Goal: Information Seeking & Learning: Learn about a topic

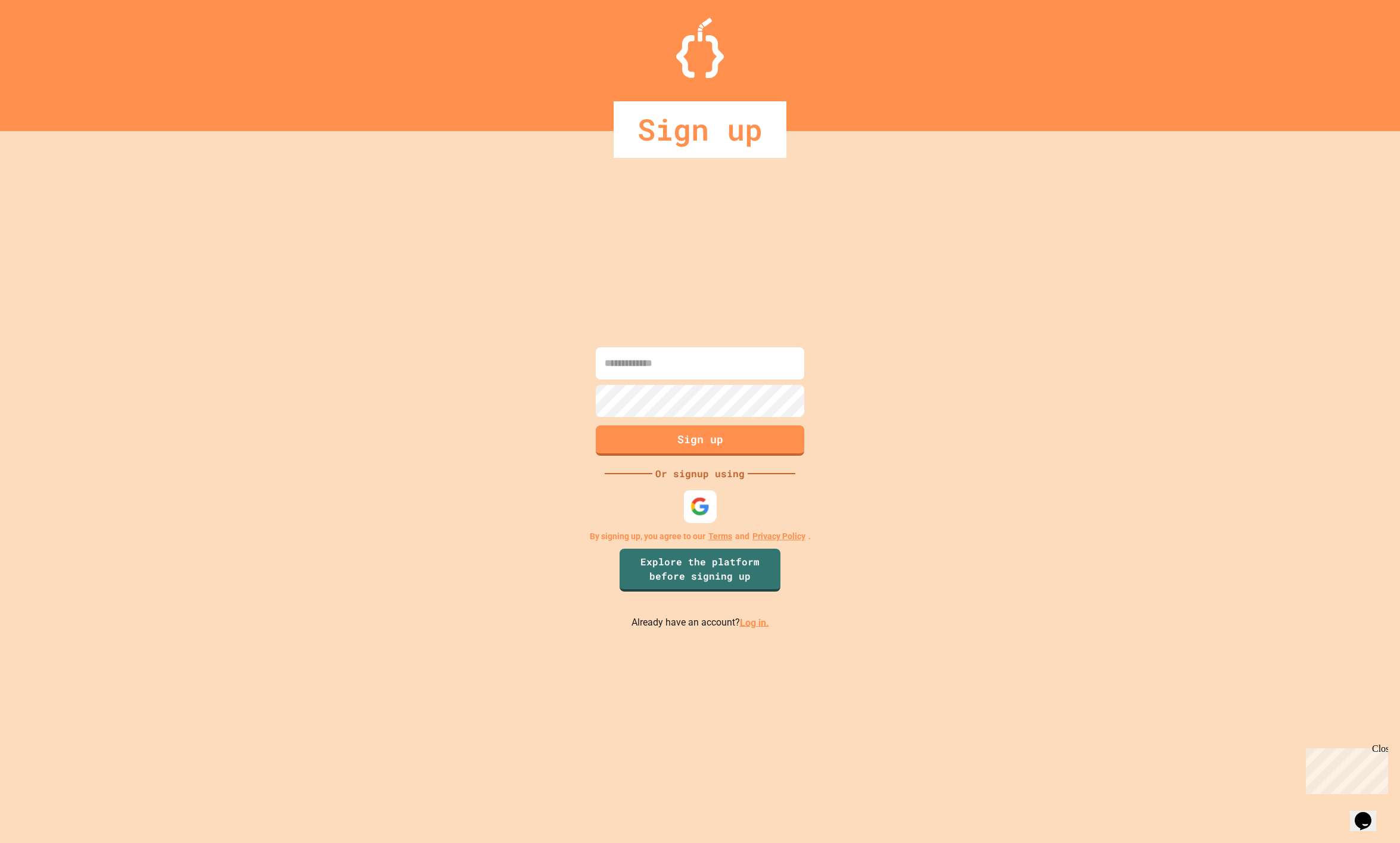
click at [702, 503] on img at bounding box center [700, 506] width 20 height 20
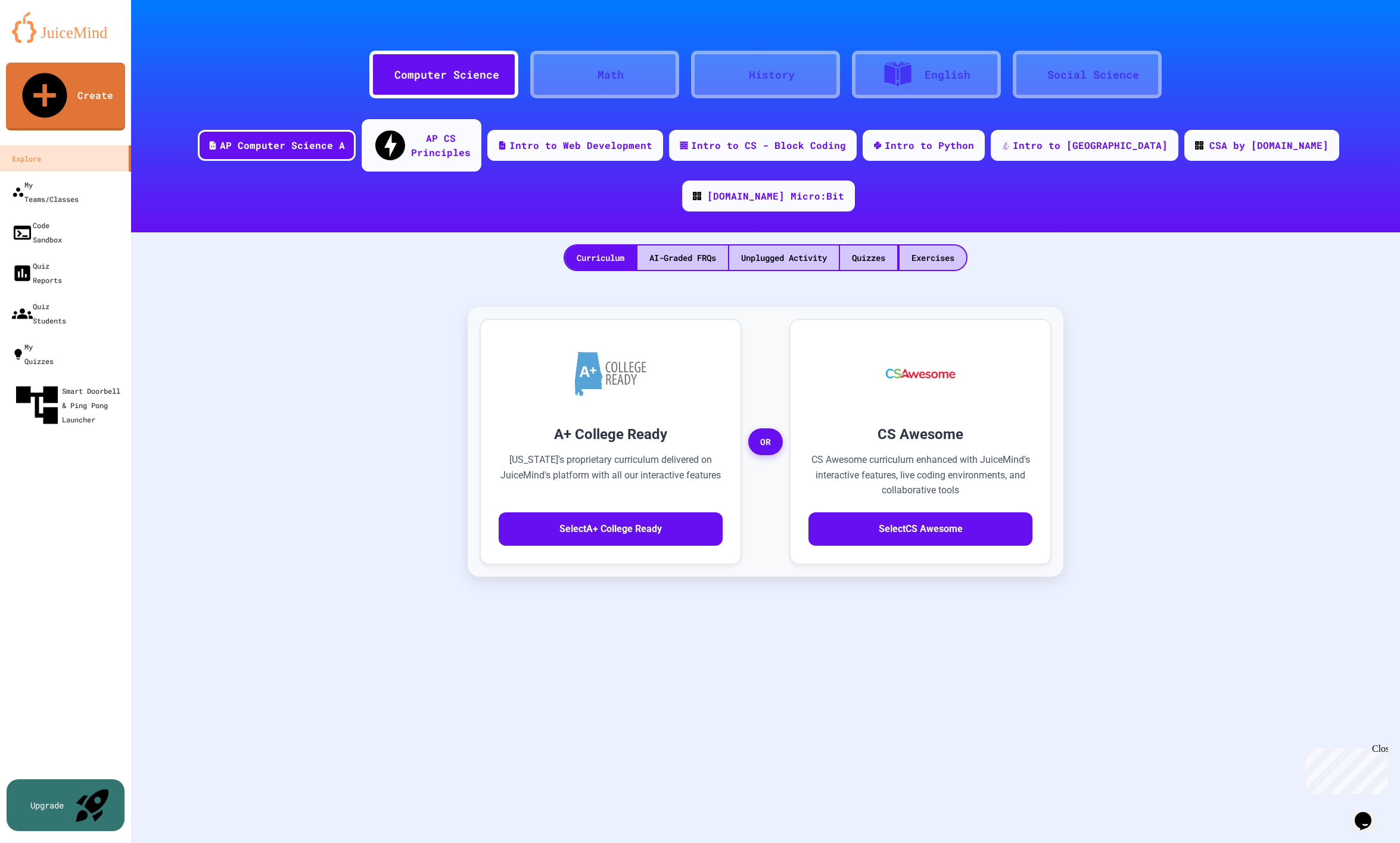
click at [617, 72] on div "Math" at bounding box center [610, 74] width 26 height 16
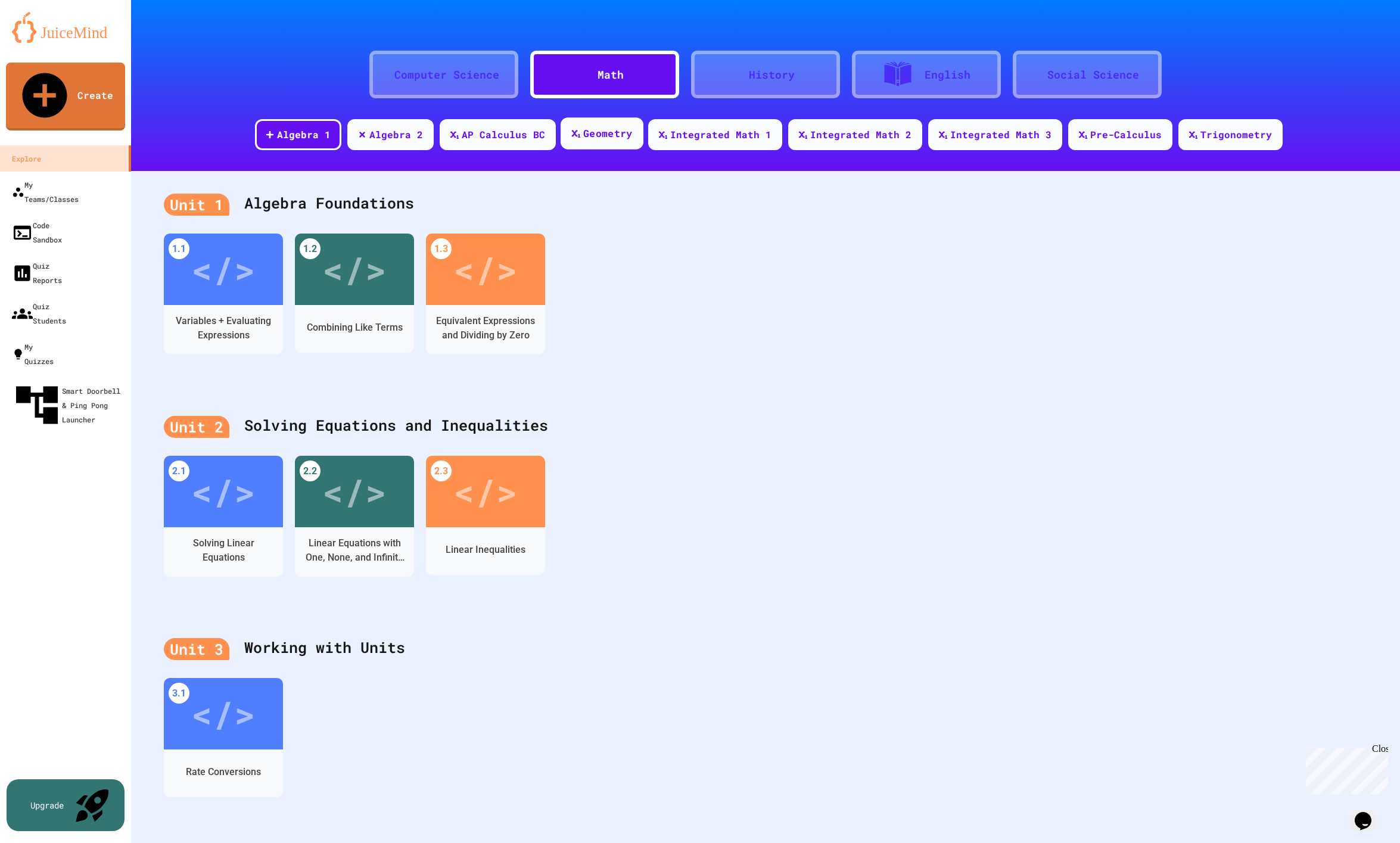
click at [603, 135] on div "Geometry" at bounding box center [607, 134] width 48 height 15
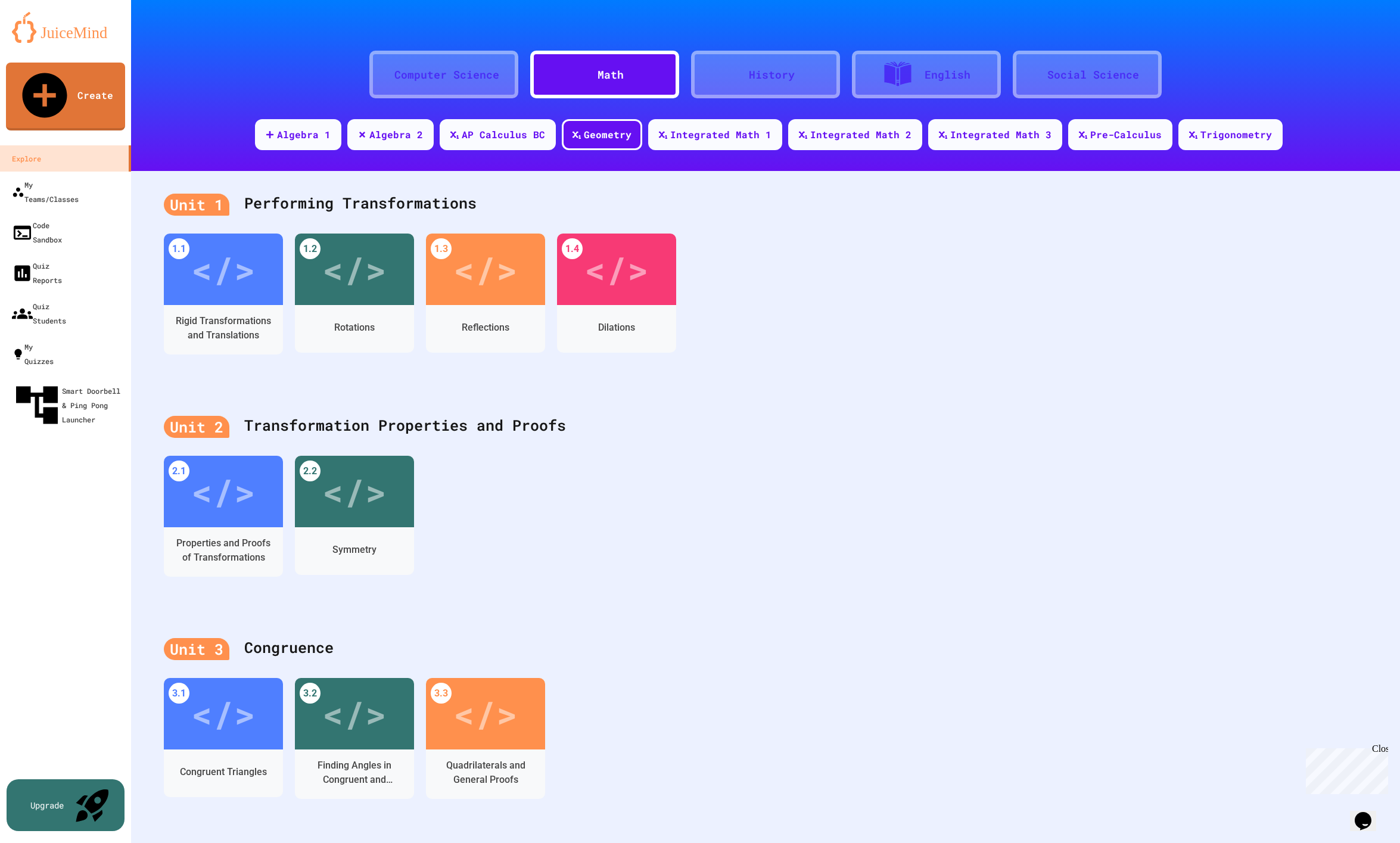
click at [451, 68] on div "Computer Science" at bounding box center [447, 74] width 105 height 16
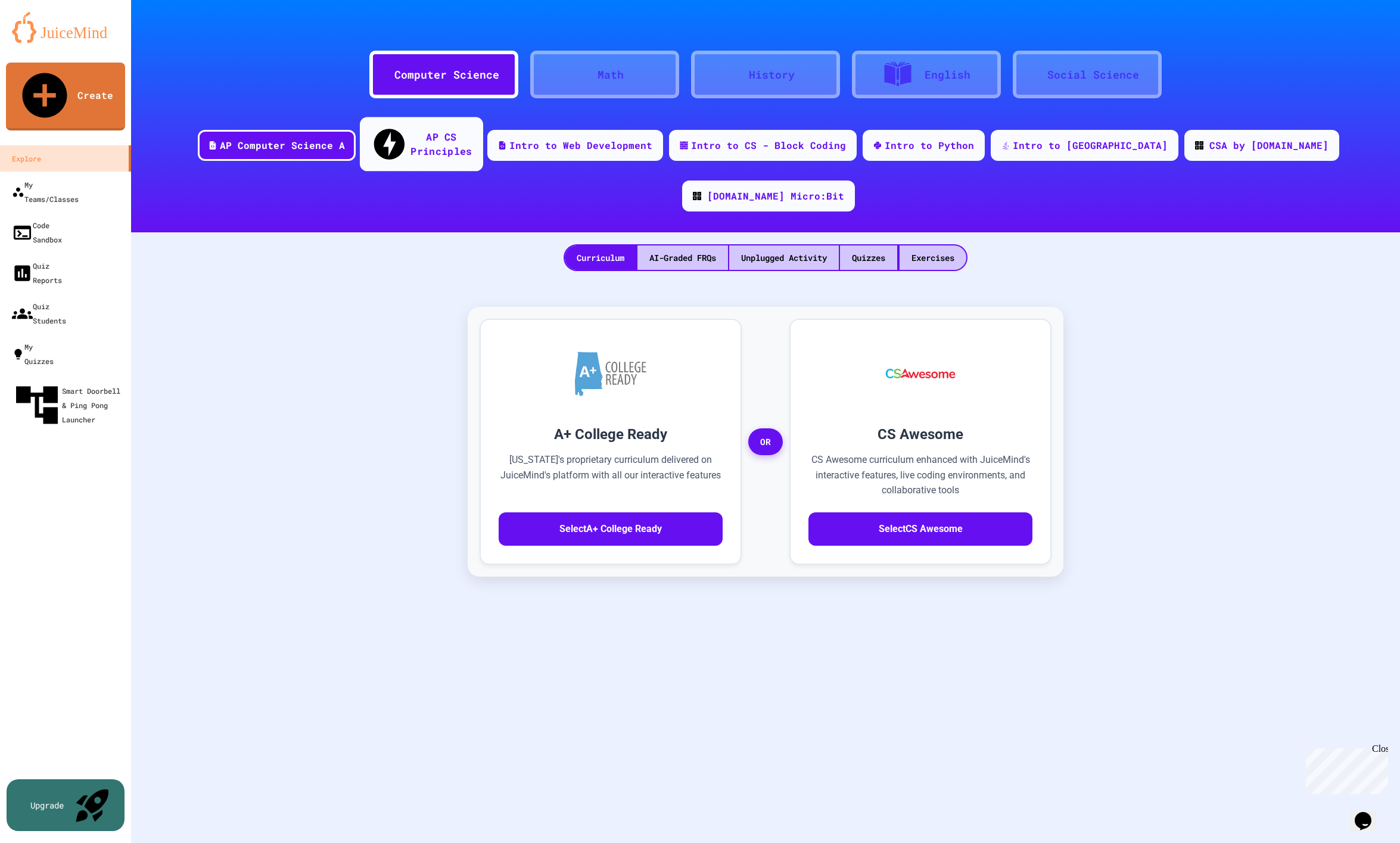
click at [423, 137] on div "AP CS Principles" at bounding box center [441, 143] width 61 height 30
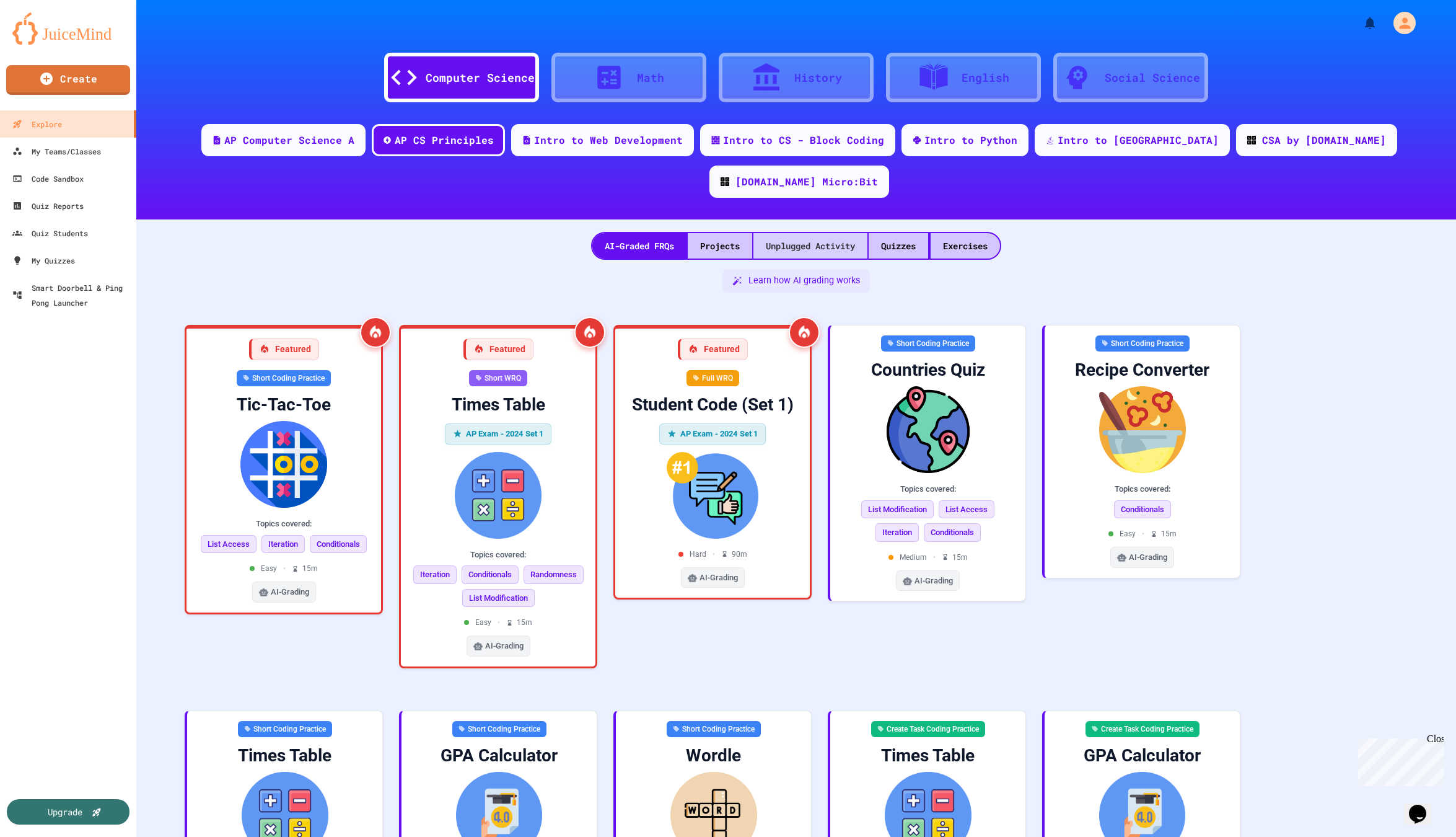
click at [750, 233] on div "Projects" at bounding box center [719, 245] width 64 height 25
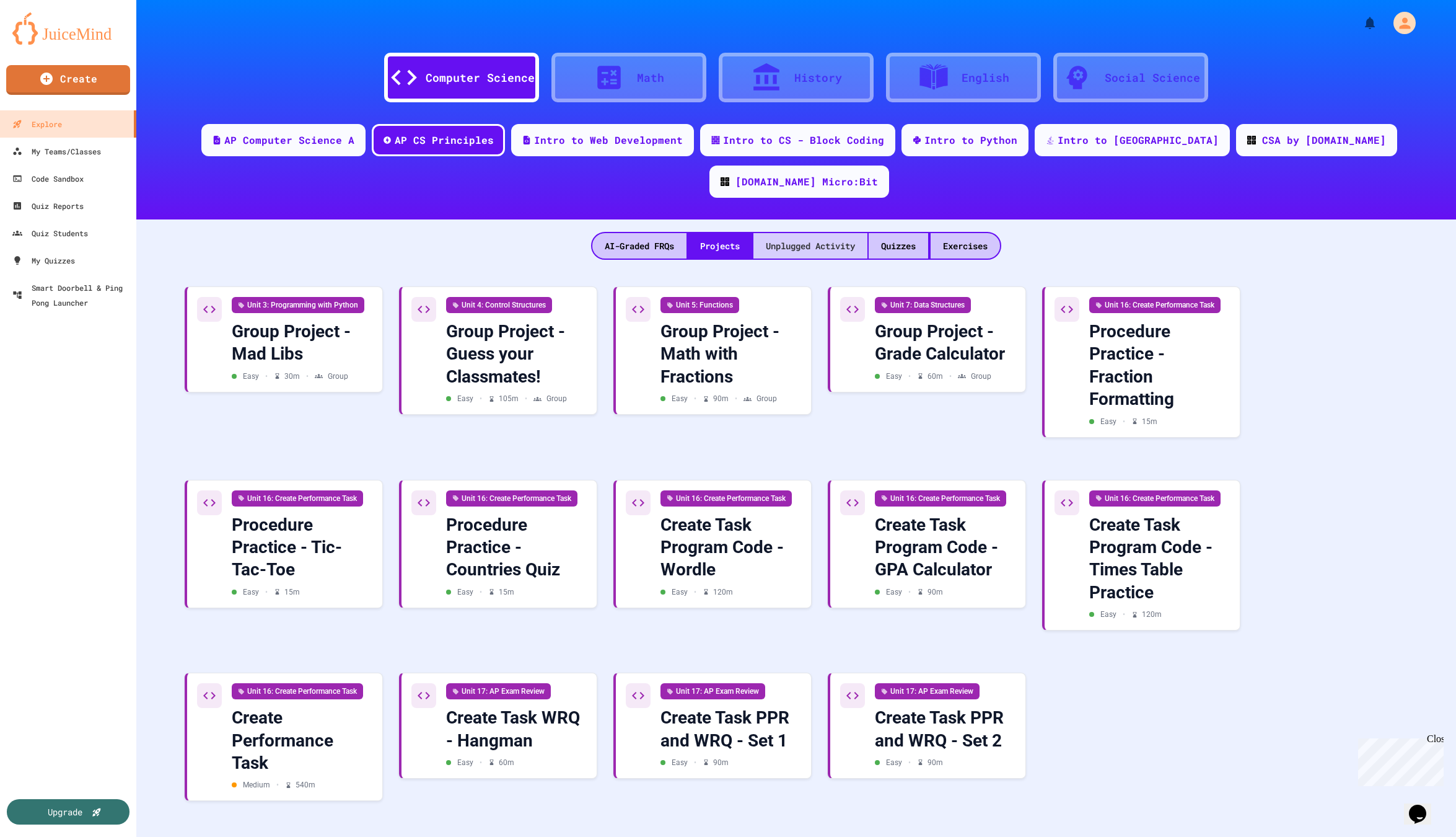
click at [785, 233] on div "Unplugged Activity" at bounding box center [811, 245] width 114 height 25
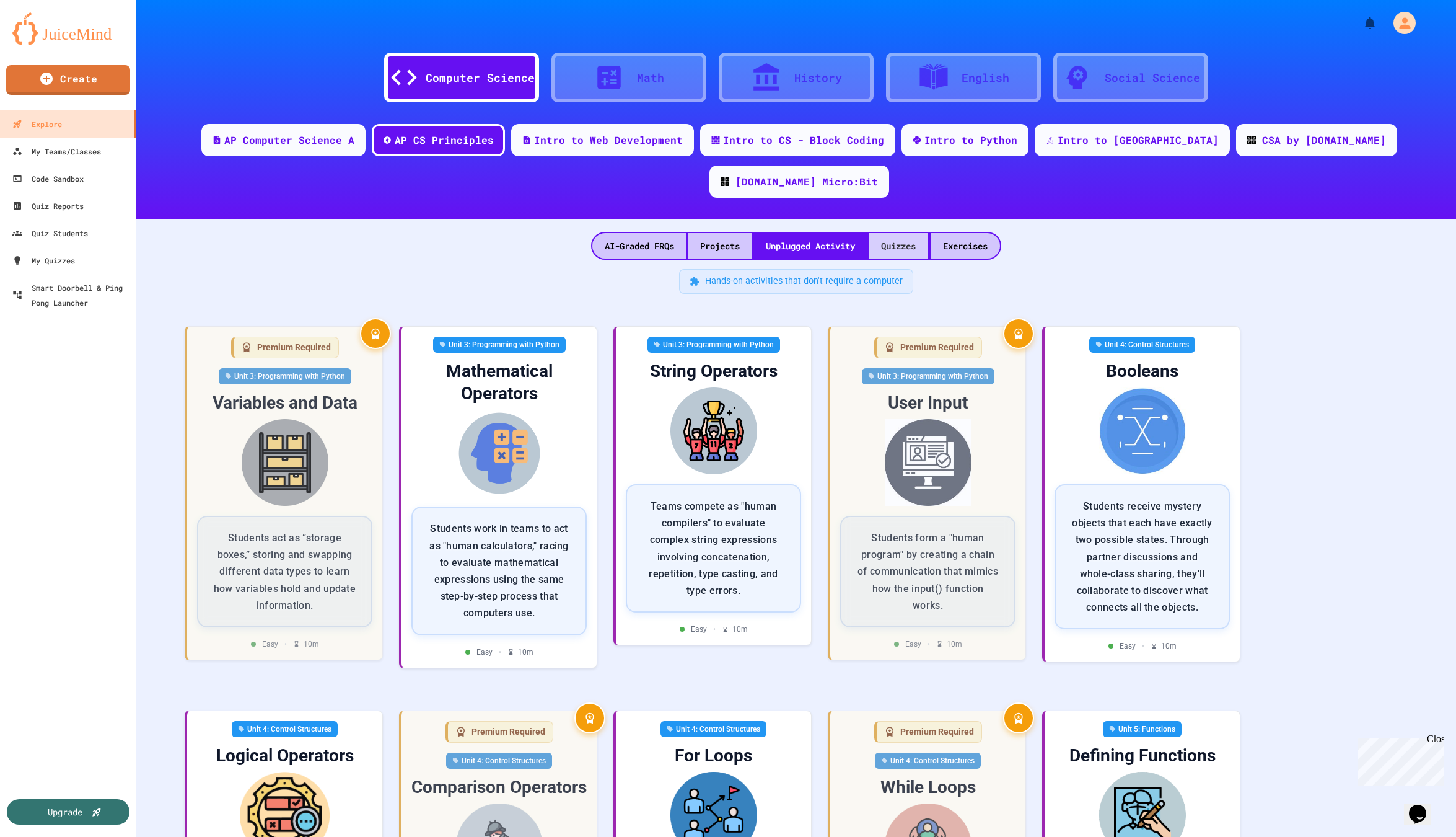
click at [889, 233] on div "Quizzes" at bounding box center [898, 245] width 60 height 25
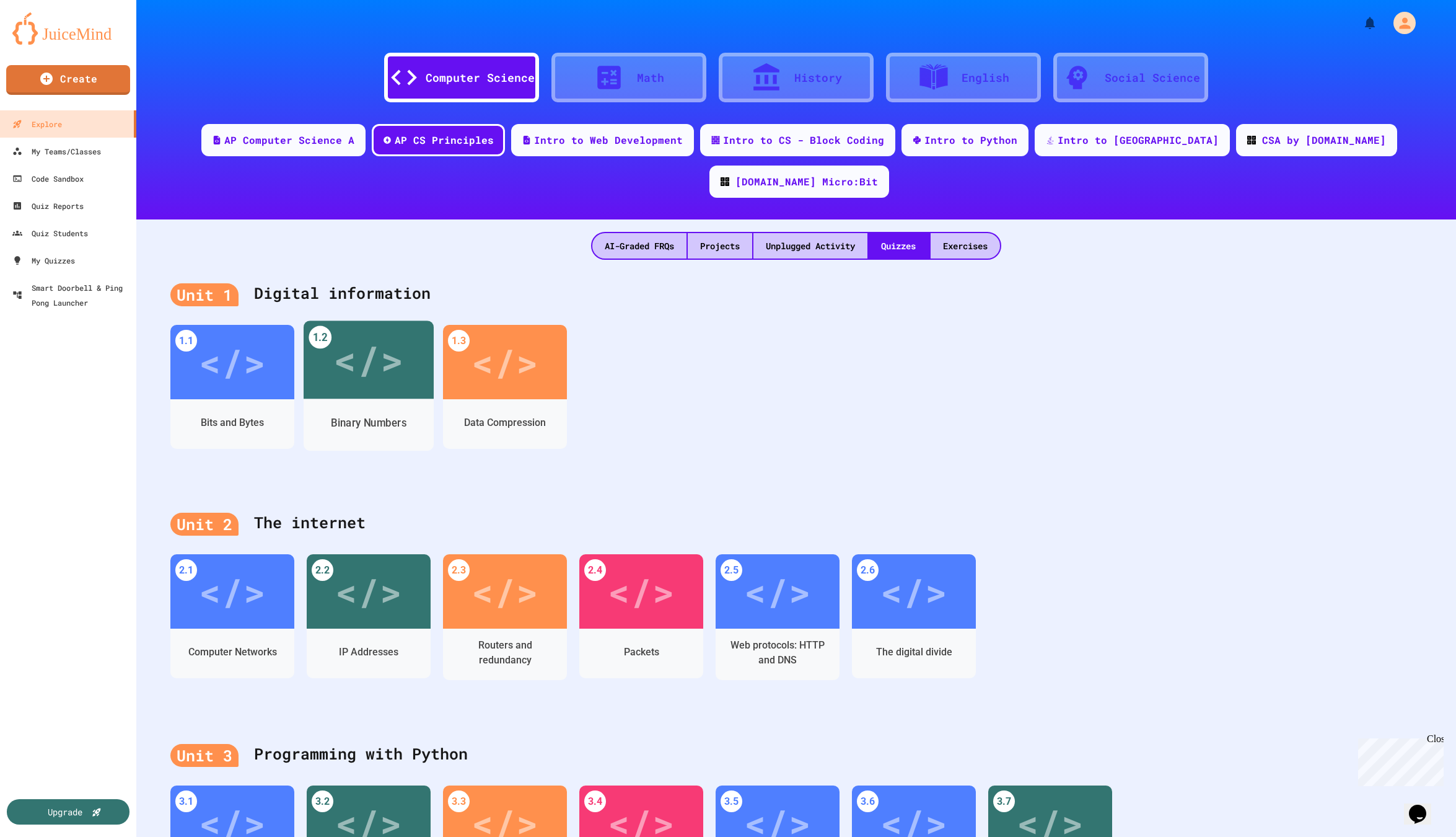
click at [381, 340] on div "</>" at bounding box center [367, 359] width 70 height 59
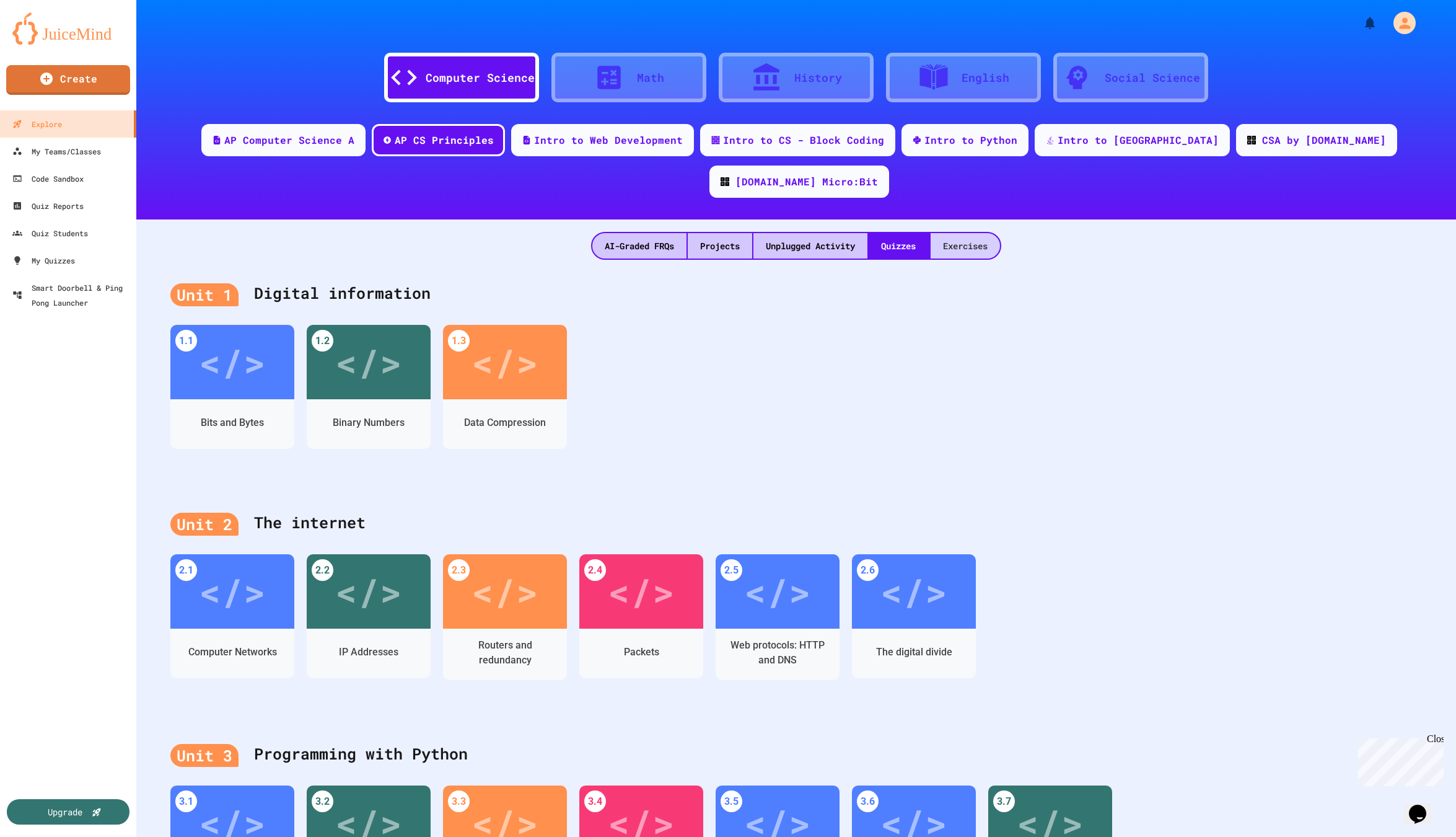
click at [964, 233] on div "Exercises" at bounding box center [965, 245] width 69 height 25
